Goal: Task Accomplishment & Management: Use online tool/utility

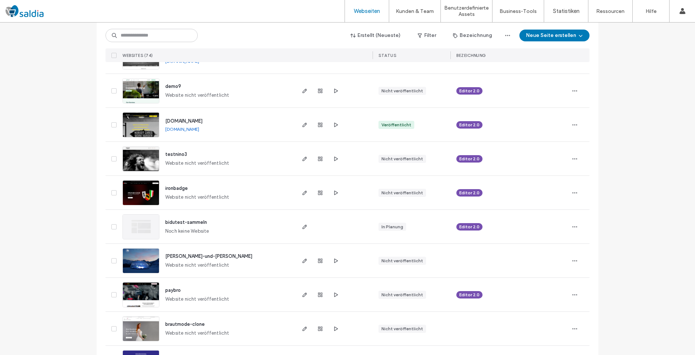
scroll to position [292, 0]
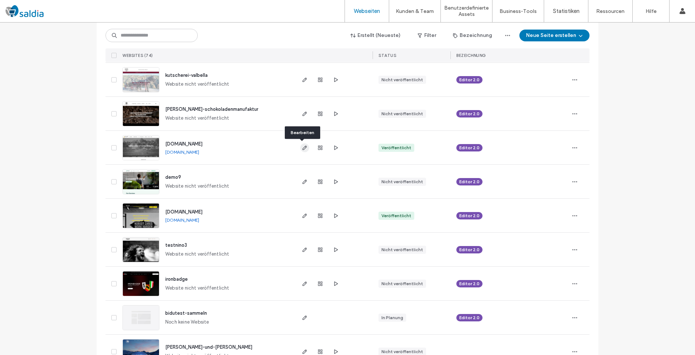
click at [303, 148] on use "button" at bounding box center [305, 147] width 4 height 4
